Goal: Information Seeking & Learning: Learn about a topic

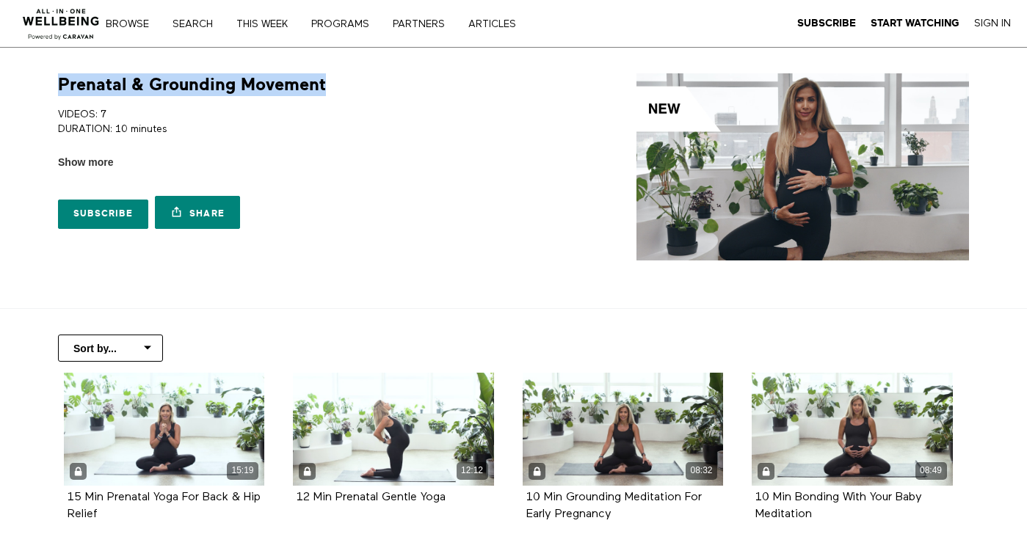
drag, startPoint x: 330, startPoint y: 89, endPoint x: 54, endPoint y: 81, distance: 275.4
click at [54, 81] on div "Prenatal & Grounding Movement VIDEOS: 7 DURATION: 10 minutes MOMENTS TO EASE PR…" at bounding box center [278, 154] width 459 height 163
copy h1 "Prenatal & Grounding Movement"
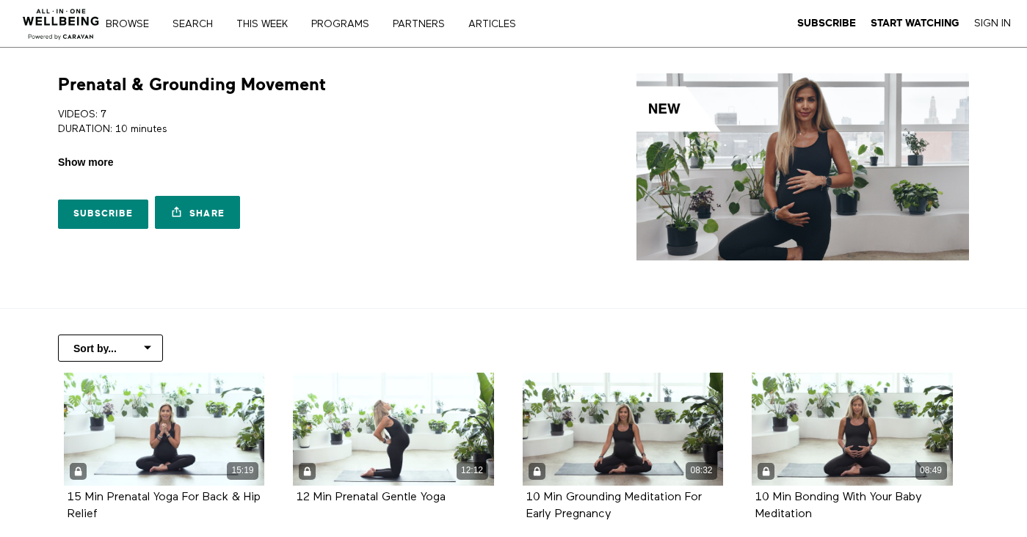
click at [87, 155] on span "Show more" at bounding box center [85, 162] width 55 height 15
click at [0, 0] on input "Show more Show less" at bounding box center [0, 0] width 0 height 0
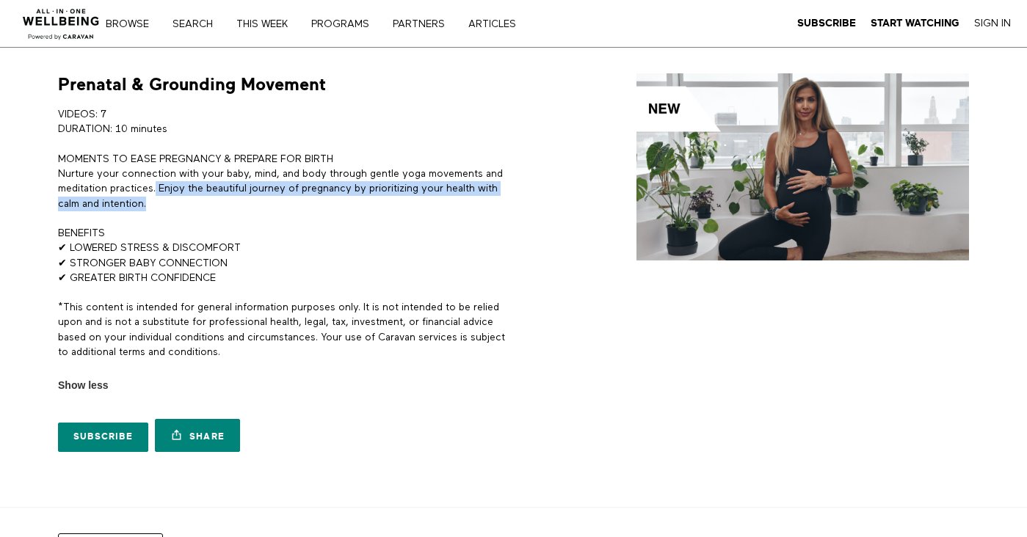
drag, startPoint x: 156, startPoint y: 186, endPoint x: 170, endPoint y: 206, distance: 23.2
click at [170, 206] on p "MOMENTS TO EASE PREGNANCY & PREPARE FOR BIRTH Nurture your connection with your…" at bounding box center [283, 181] width 450 height 59
copy p "Enjoy the beautiful journey of pregnancy by prioritizing your health with calm …"
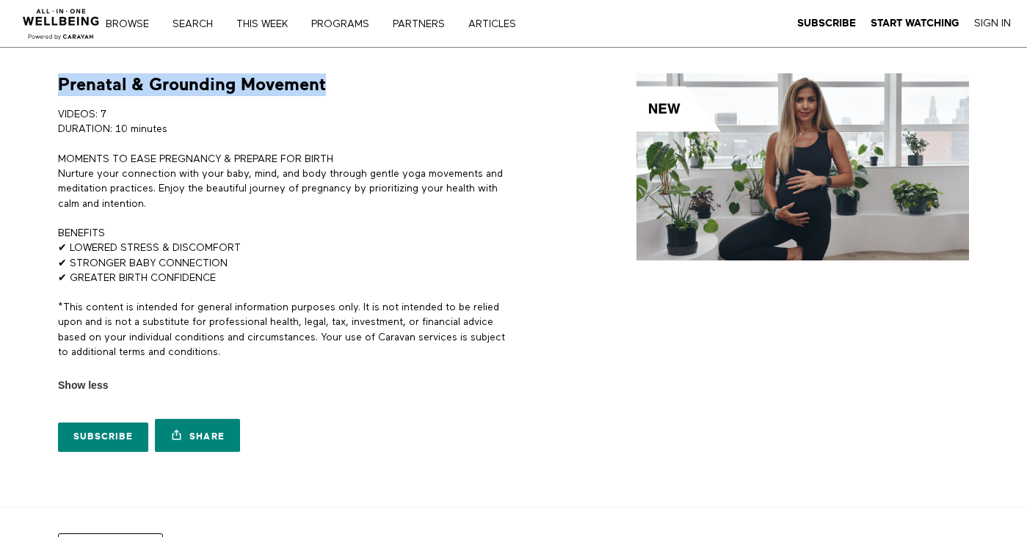
drag, startPoint x: 338, startPoint y: 77, endPoint x: 33, endPoint y: 83, distance: 305.4
click at [33, 83] on section "Prenatal & Grounding Movement VIDEOS: 7 DURATION: 10 minutes MOMENTS TO EASE PR…" at bounding box center [513, 278] width 1027 height 460
copy h1 "Prenatal & Grounding Movement"
